Goal: Task Accomplishment & Management: Use online tool/utility

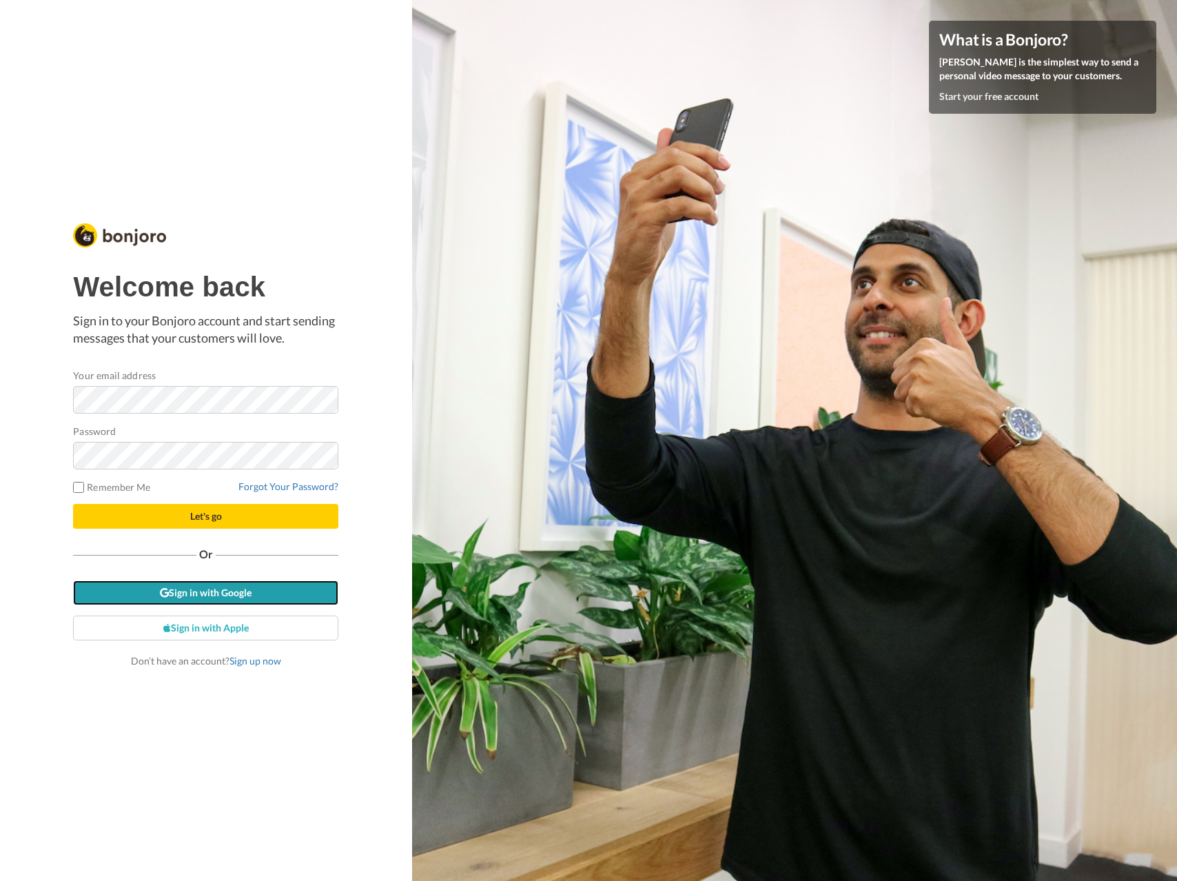
click at [201, 600] on link "Sign in with Google" at bounding box center [205, 592] width 265 height 25
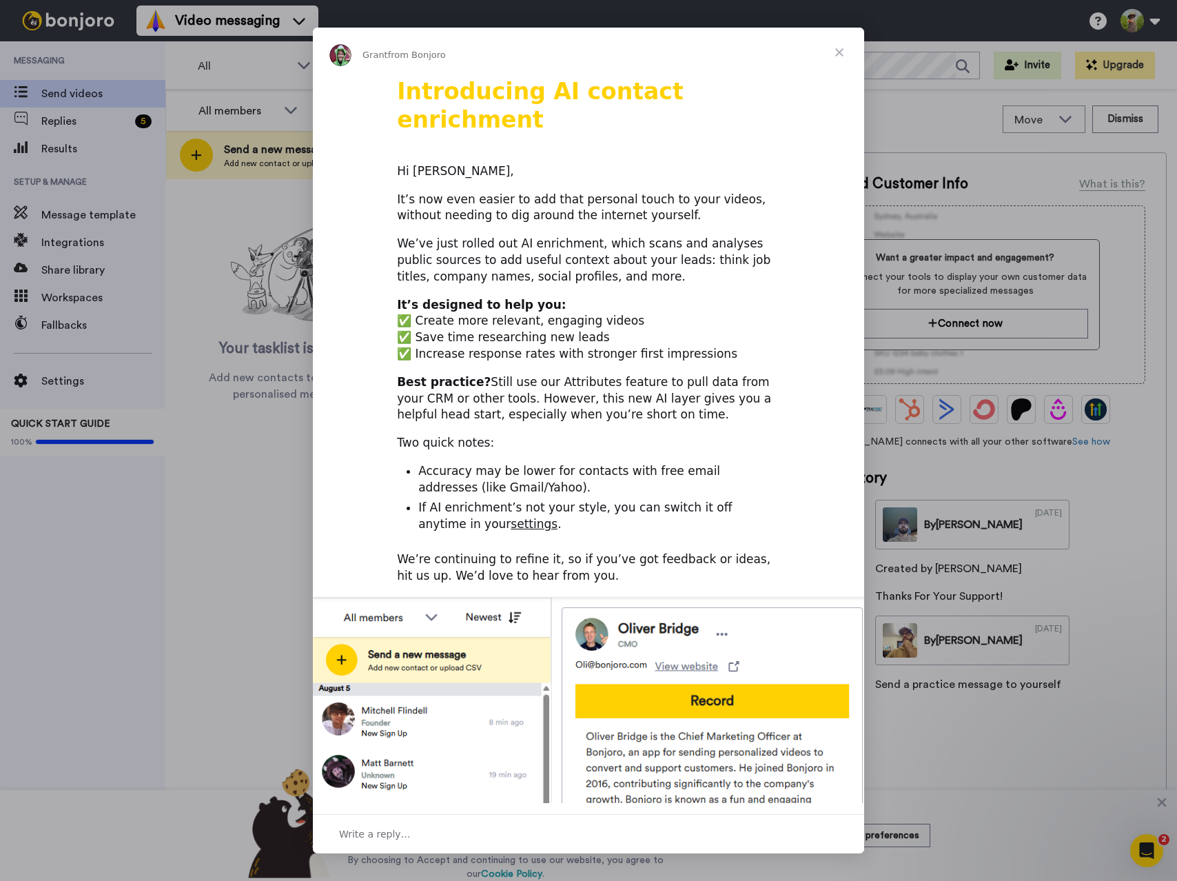
click at [837, 51] on span "Close" at bounding box center [840, 53] width 50 height 50
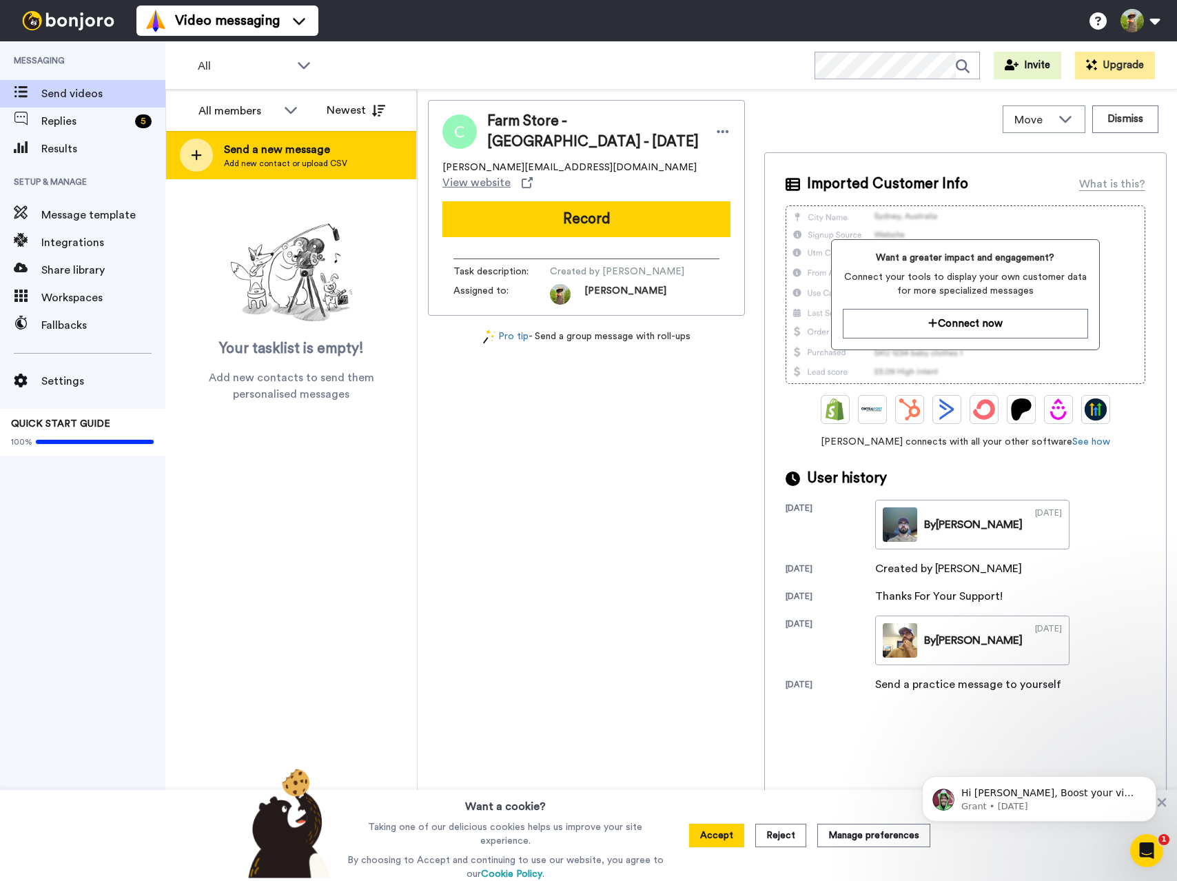
click at [233, 160] on span "Add new contact or upload CSV" at bounding box center [285, 163] width 123 height 11
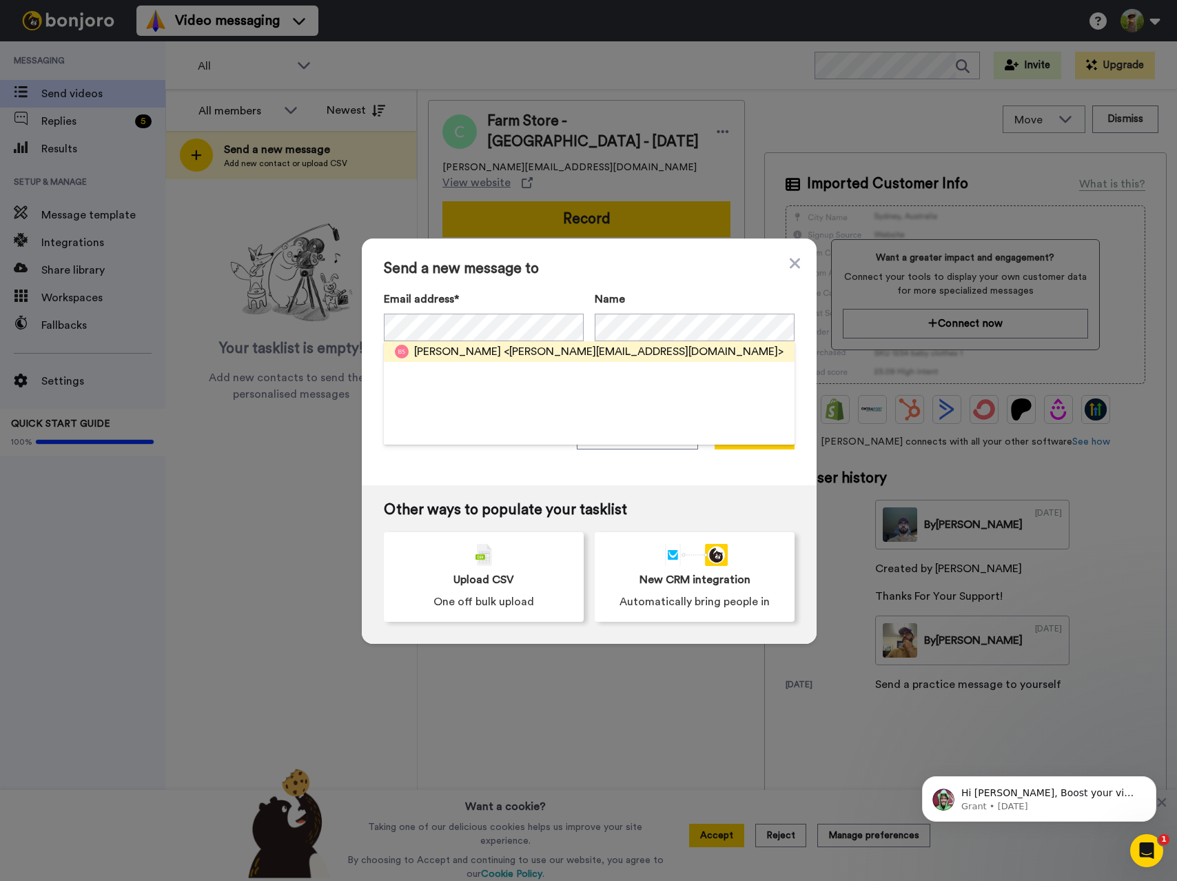
click at [458, 354] on span "Beth Stockhowe" at bounding box center [457, 351] width 87 height 17
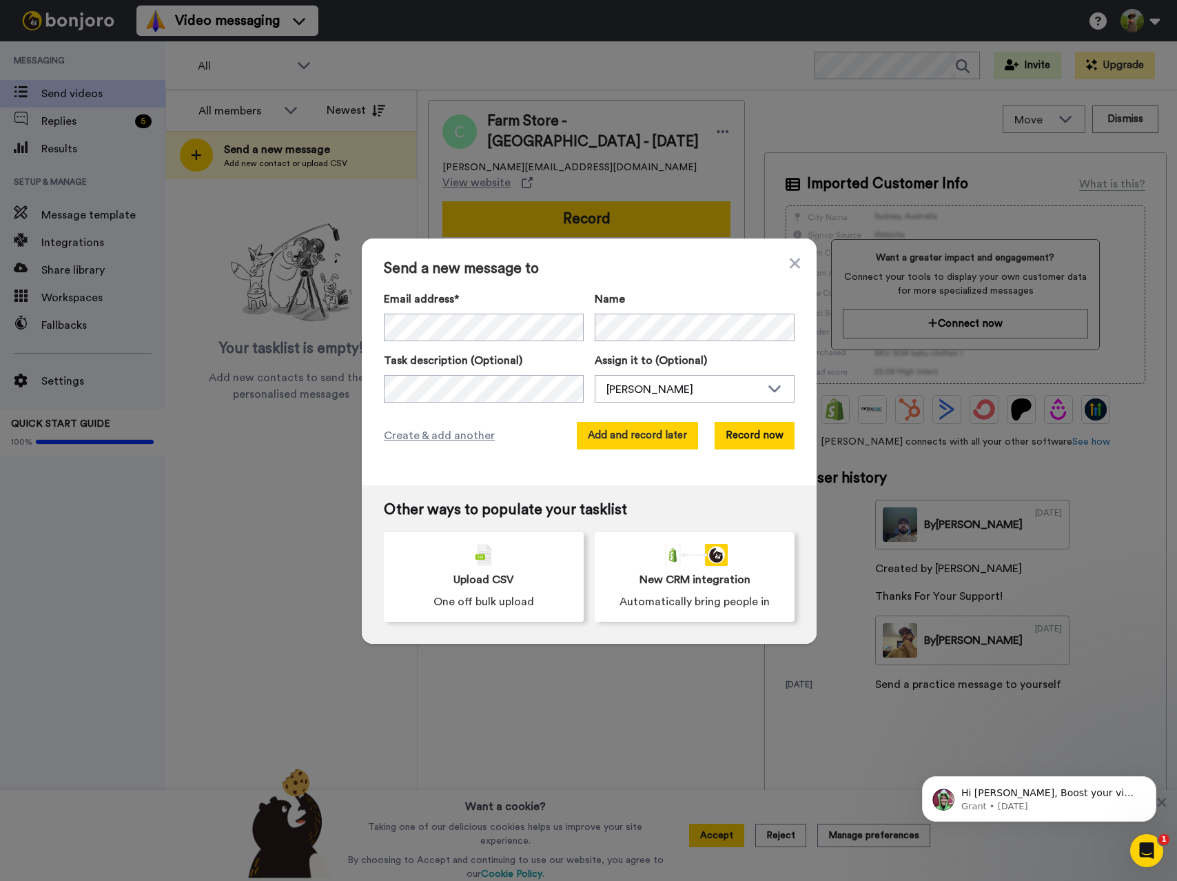
click at [626, 442] on button "Add and record later" at bounding box center [637, 436] width 121 height 28
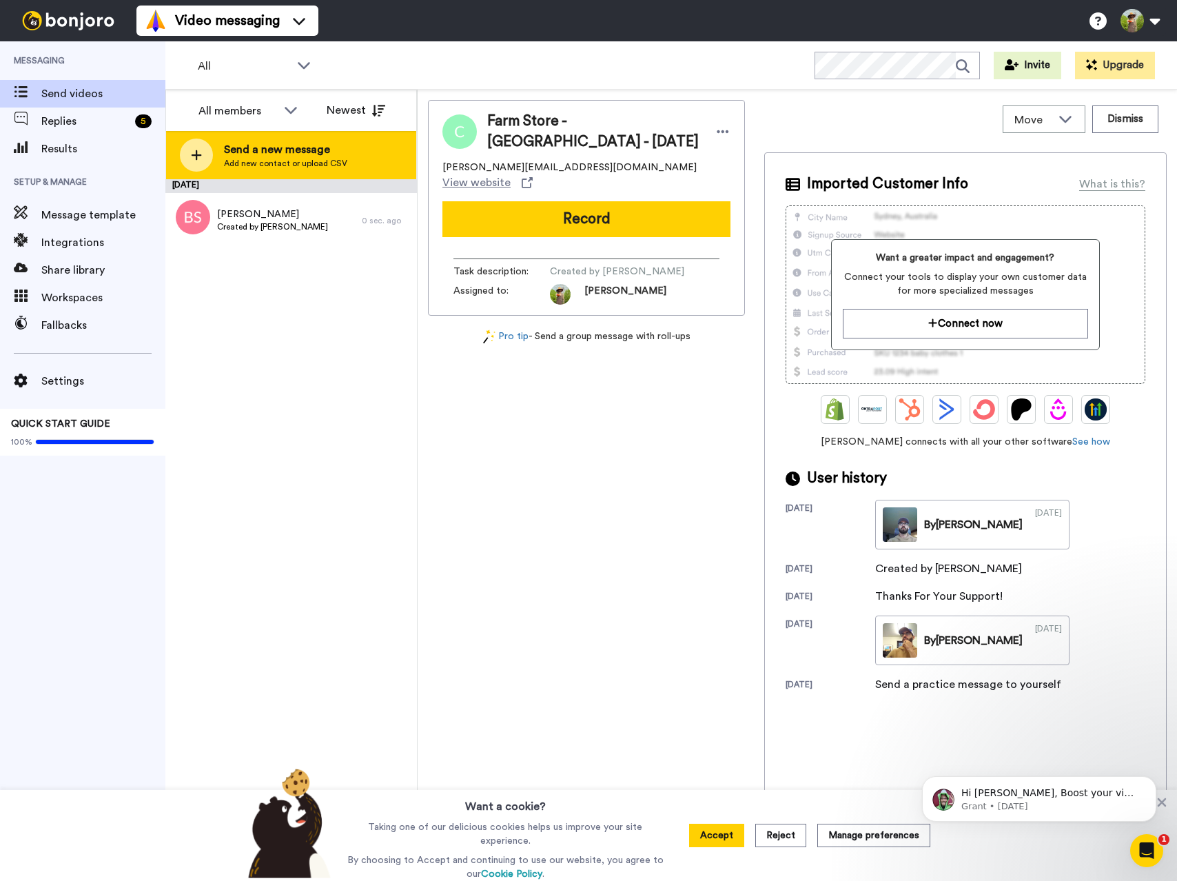
click at [300, 167] on span "Add new contact or upload CSV" at bounding box center [285, 163] width 123 height 11
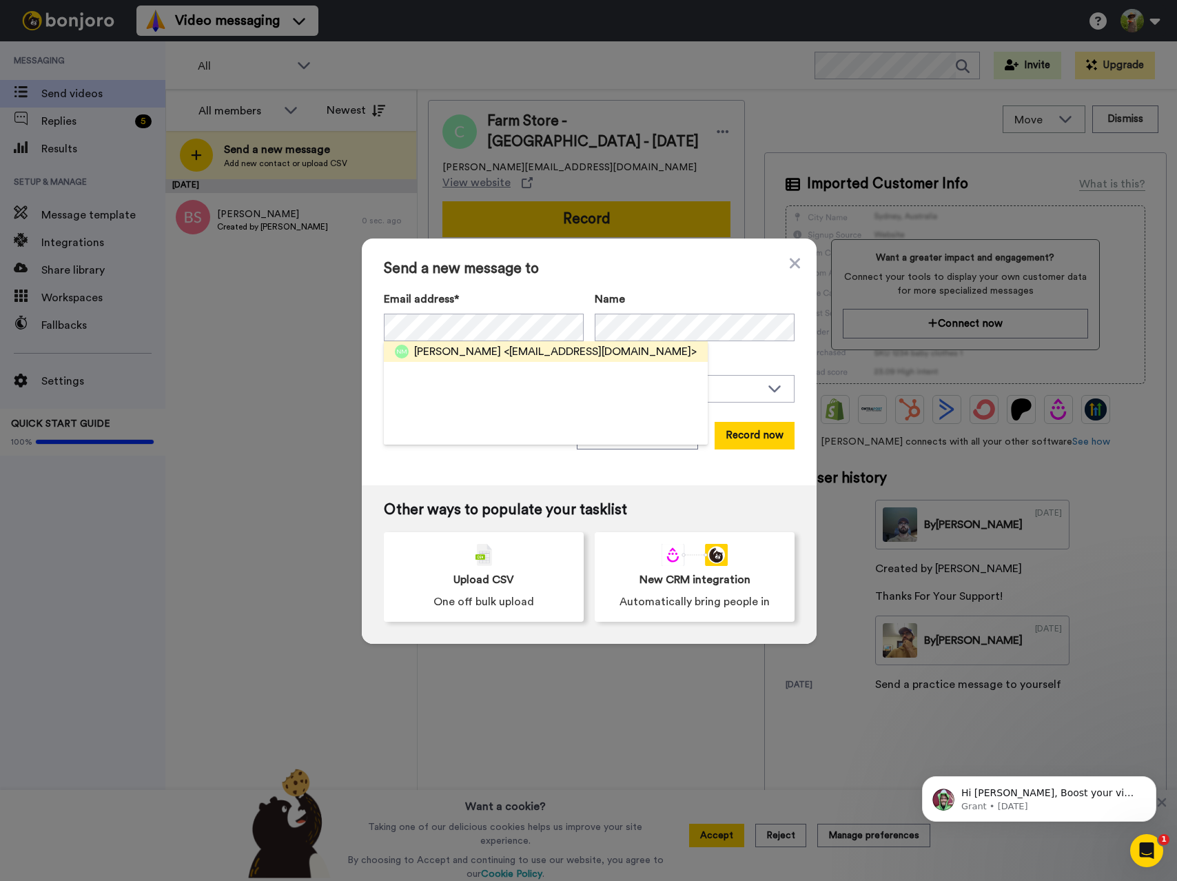
click at [464, 346] on span "Nancy Moe" at bounding box center [457, 351] width 87 height 17
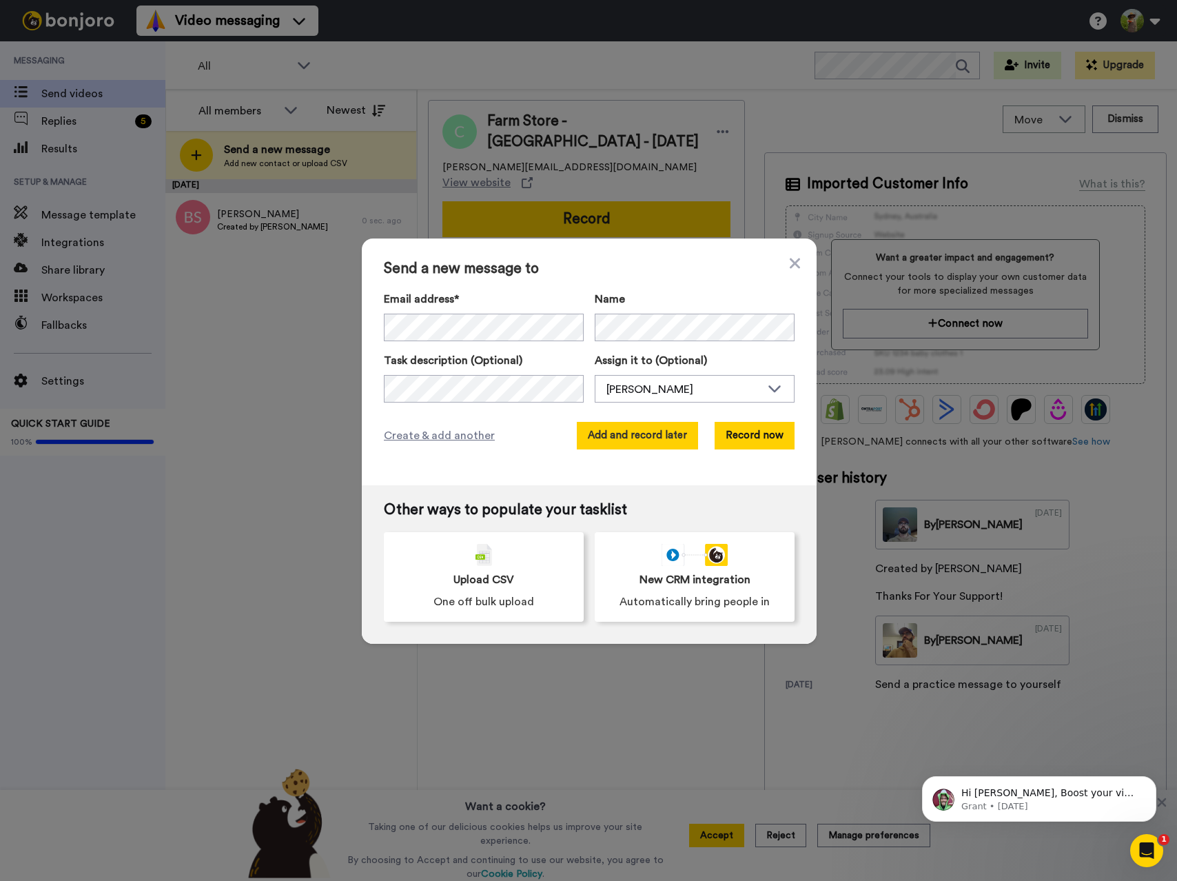
click at [674, 443] on button "Add and record later" at bounding box center [637, 436] width 121 height 28
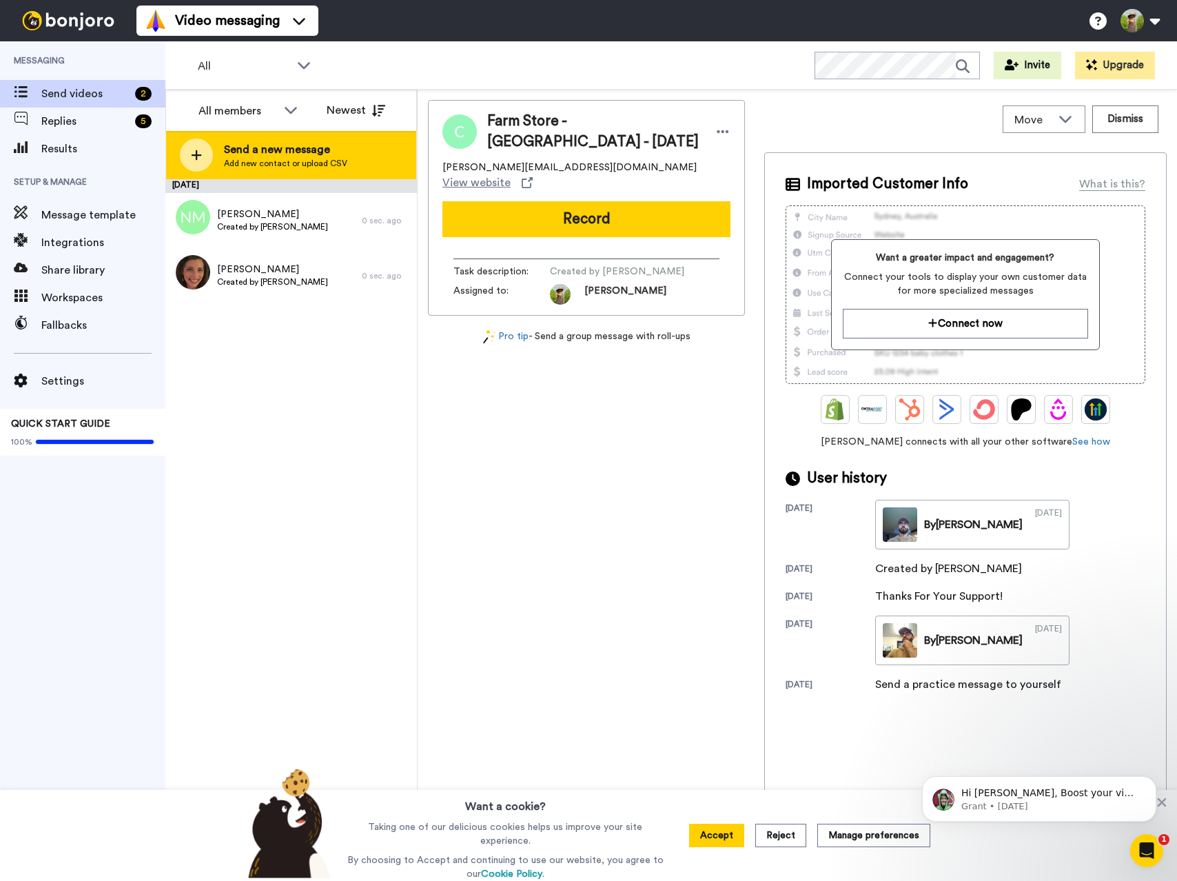
click at [303, 159] on span "Add new contact or upload CSV" at bounding box center [285, 163] width 123 height 11
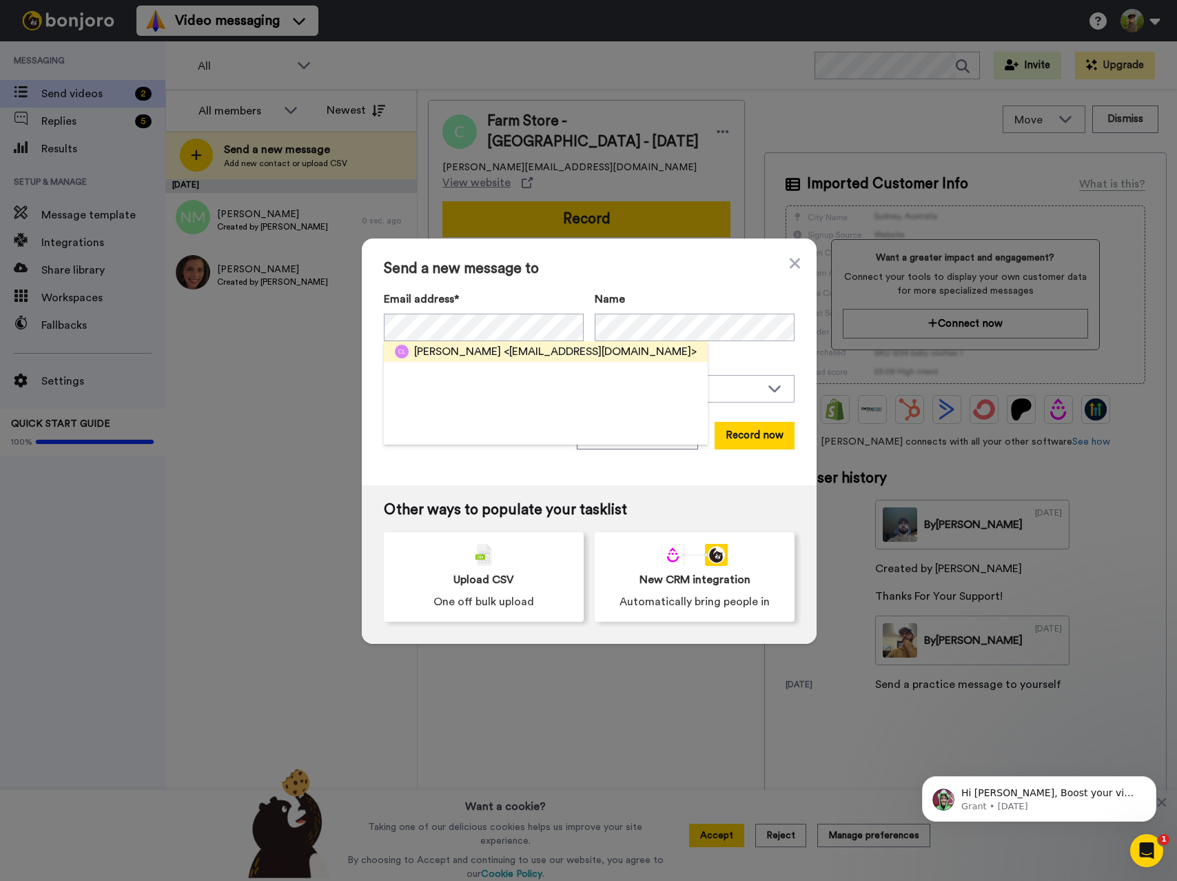
click at [504, 355] on span "<cflehman1@me.com>" at bounding box center [600, 351] width 193 height 17
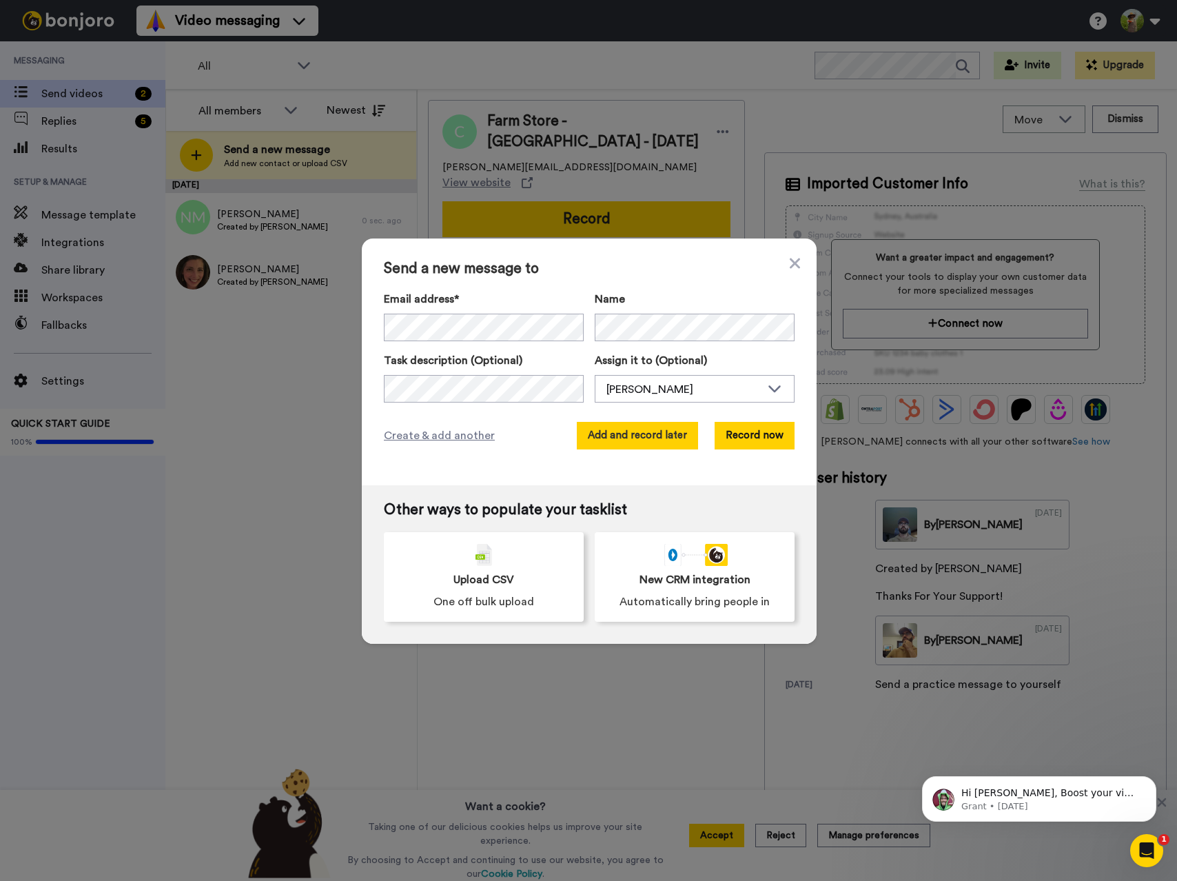
click at [635, 433] on button "Add and record later" at bounding box center [637, 436] width 121 height 28
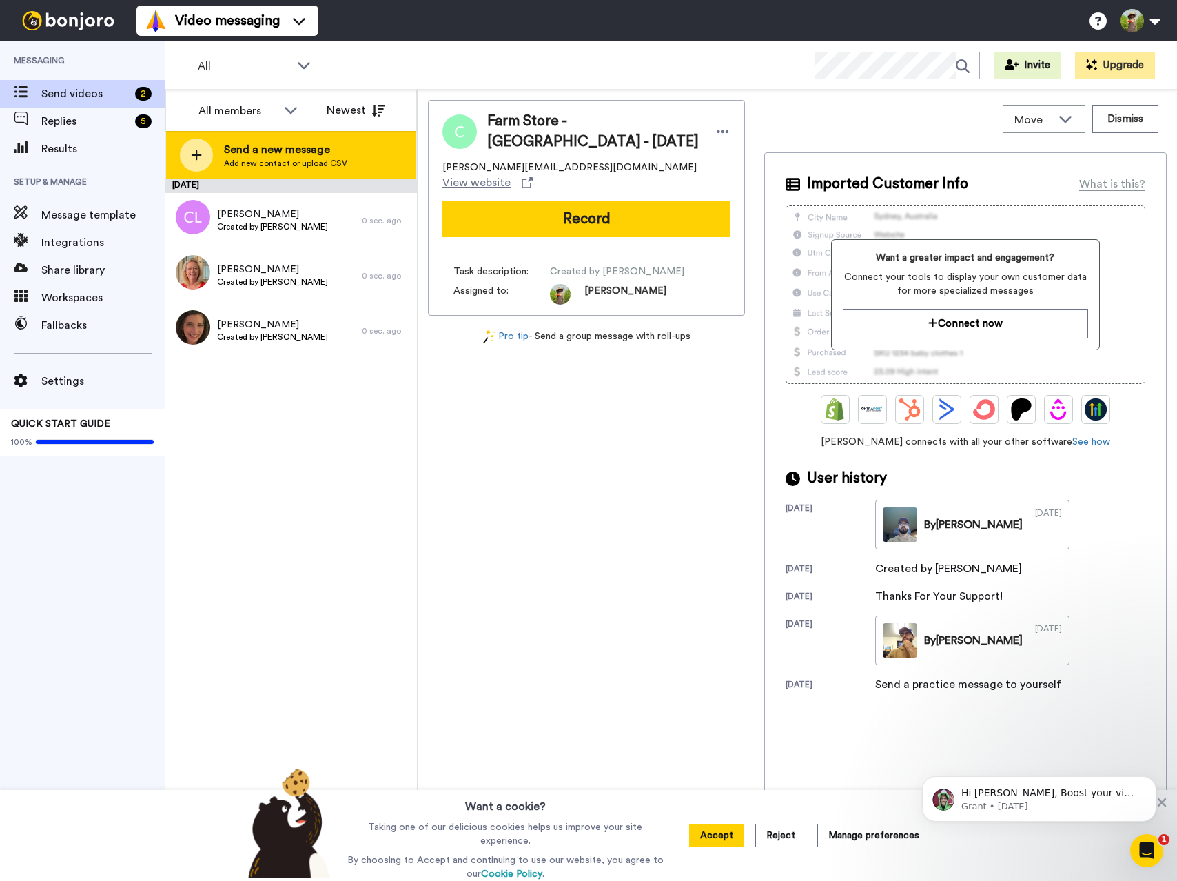
click at [241, 152] on span "Send a new message" at bounding box center [285, 149] width 123 height 17
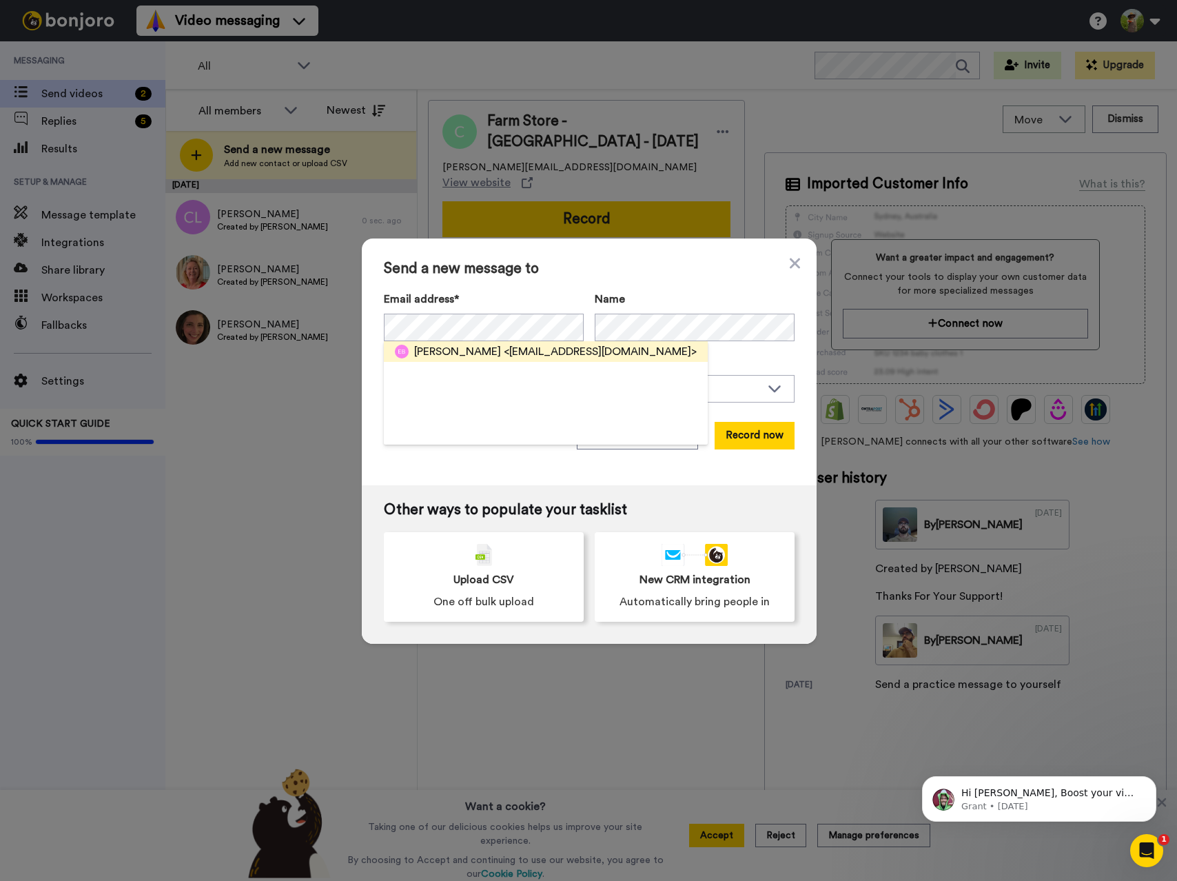
click at [516, 354] on span "<marybolas.mb@gmail.com>" at bounding box center [600, 351] width 193 height 17
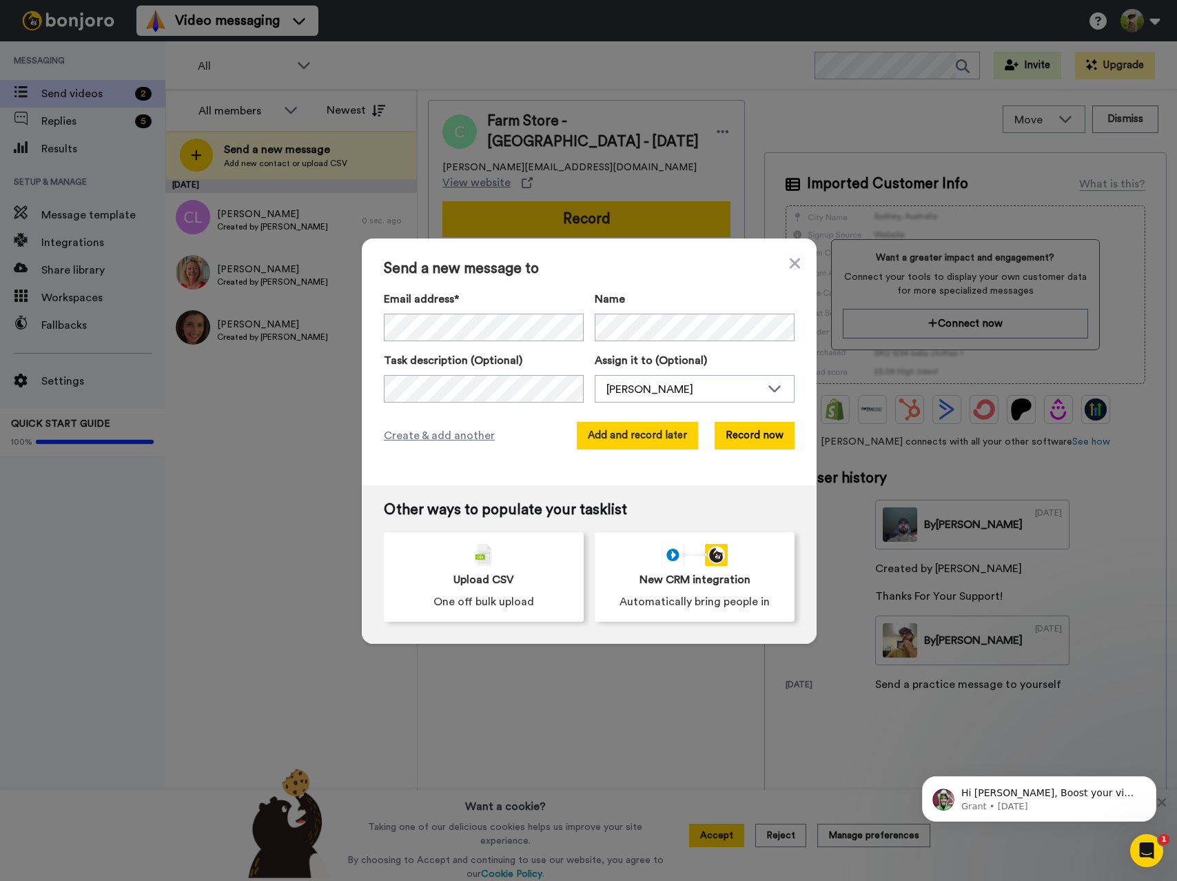
click at [621, 440] on button "Add and record later" at bounding box center [637, 436] width 121 height 28
